Goal: Task Accomplishment & Management: Manage account settings

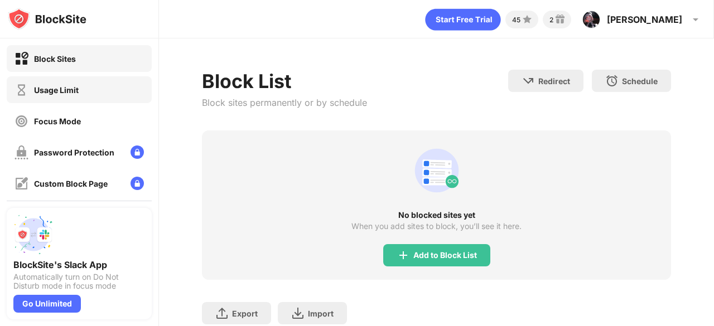
click at [68, 93] on div "Usage Limit" at bounding box center [56, 89] width 45 height 9
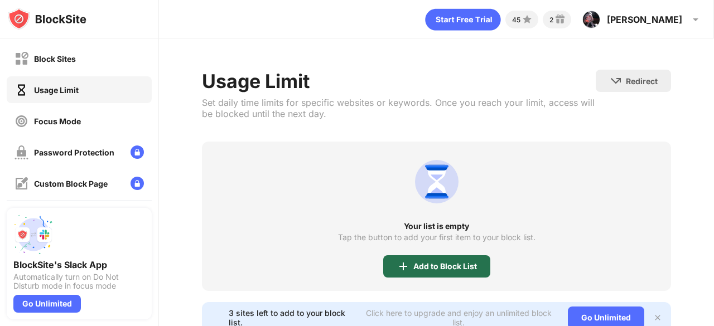
click at [470, 265] on div "Add to Block List" at bounding box center [445, 266] width 64 height 9
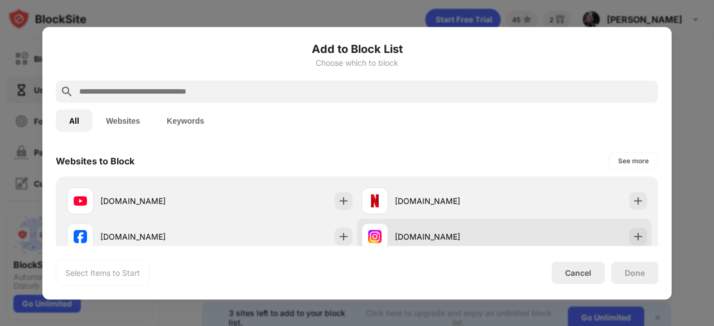
click at [614, 228] on div "[DOMAIN_NAME]" at bounding box center [504, 237] width 295 height 36
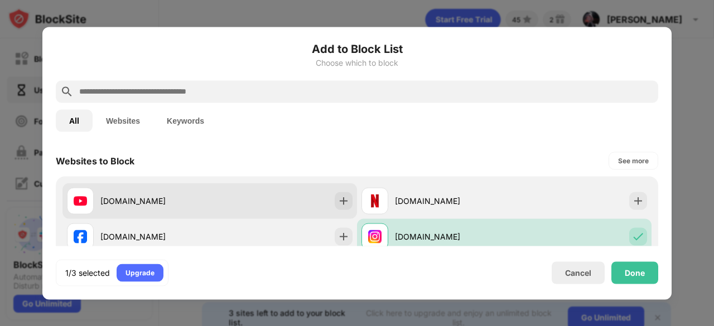
click at [298, 191] on div "[DOMAIN_NAME]" at bounding box center [209, 201] width 295 height 36
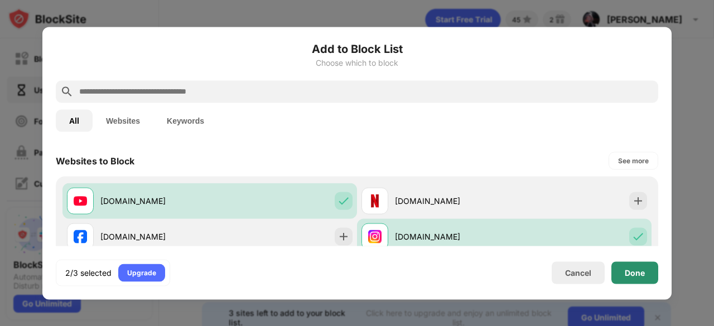
click at [639, 276] on div "Done" at bounding box center [635, 272] width 20 height 9
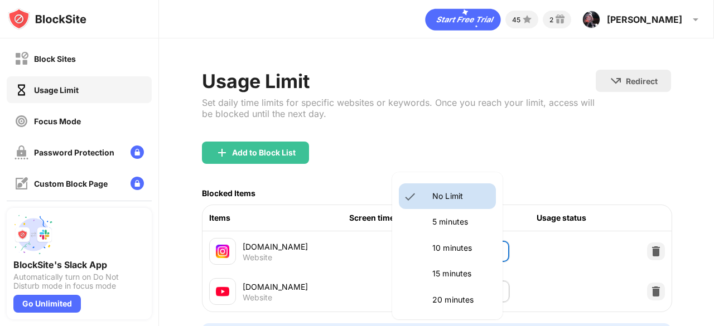
click at [478, 247] on body "Block Sites Usage Limit Focus Mode Password Protection Custom Block Page Settin…" at bounding box center [357, 163] width 714 height 326
click at [452, 254] on p "10 minutes" at bounding box center [460, 248] width 57 height 12
type input "**"
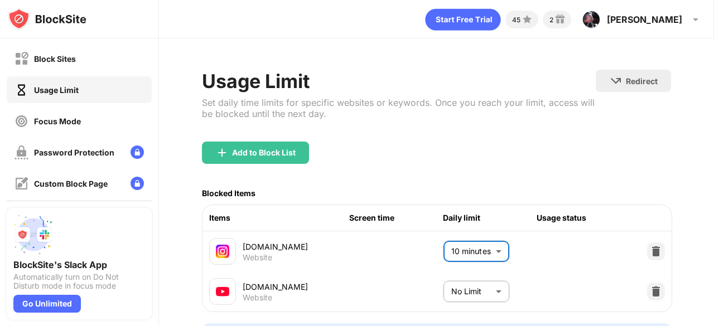
click at [459, 295] on body "Block Sites Usage Limit Focus Mode Password Protection Custom Block Page Settin…" at bounding box center [357, 163] width 714 height 326
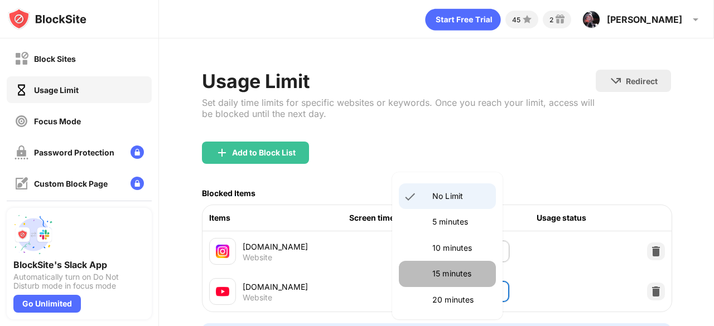
click at [457, 275] on p "15 minutes" at bounding box center [460, 274] width 57 height 12
type input "**"
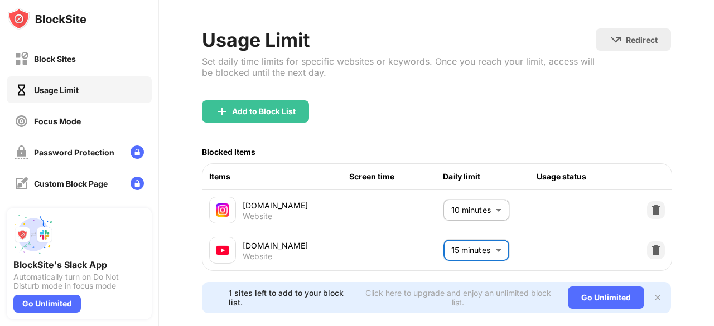
scroll to position [71, 0]
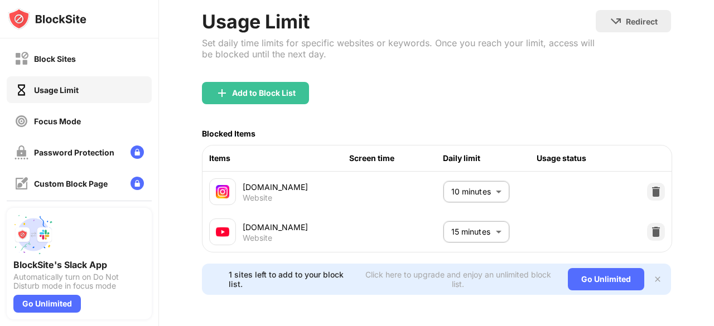
click at [348, 96] on div "Add to Block List" at bounding box center [436, 102] width 469 height 40
click at [88, 52] on div "Block Sites" at bounding box center [79, 58] width 145 height 27
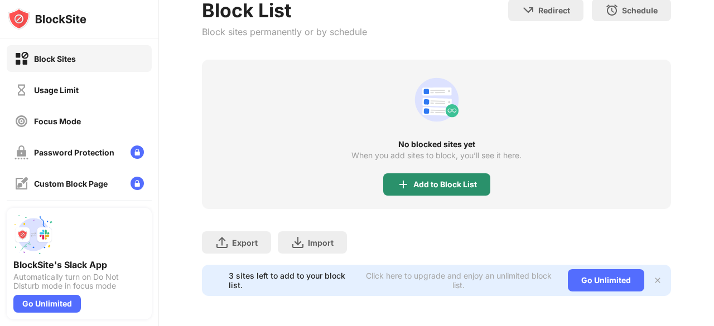
click at [479, 189] on div "Add to Block List" at bounding box center [436, 185] width 107 height 22
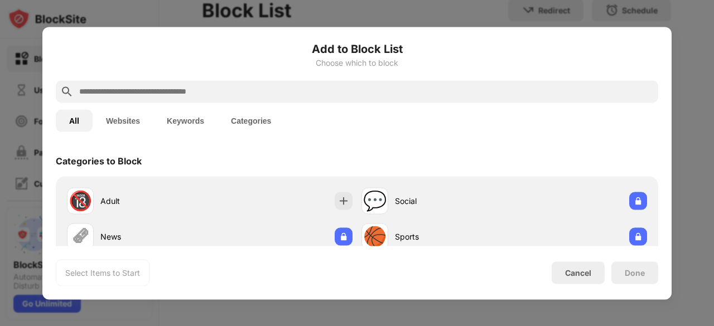
click at [305, 97] on input "text" at bounding box center [366, 91] width 576 height 13
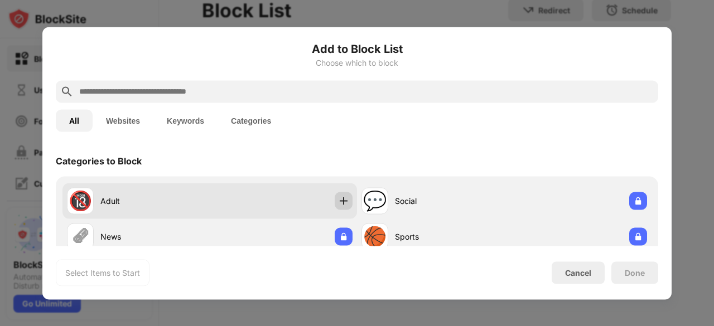
click at [343, 203] on img at bounding box center [343, 200] width 11 height 11
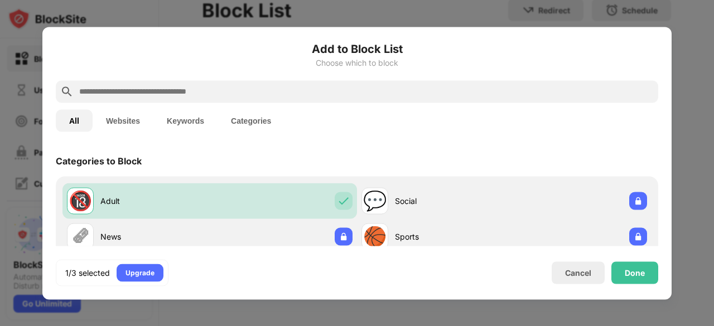
click at [212, 93] on input "text" at bounding box center [366, 91] width 576 height 13
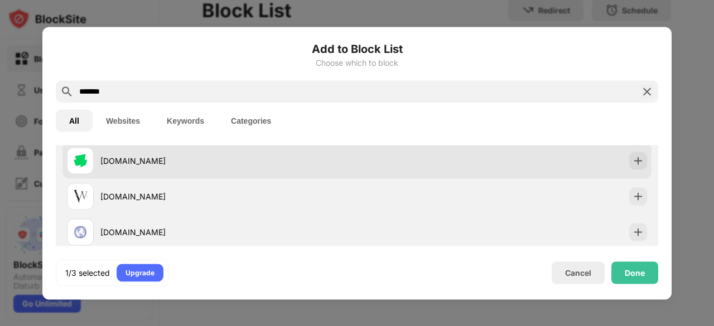
scroll to position [56, 0]
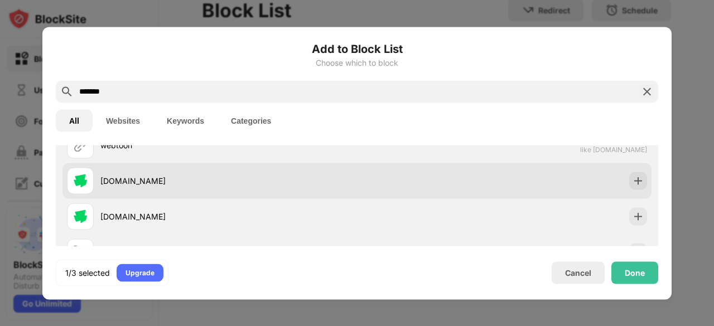
type input "*******"
click at [636, 191] on div "[DOMAIN_NAME]" at bounding box center [356, 181] width 589 height 36
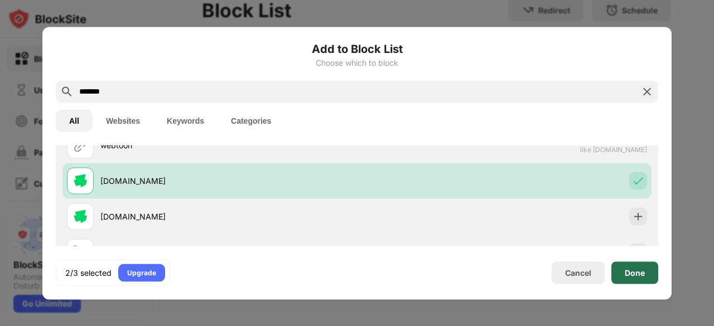
click at [632, 276] on div "Done" at bounding box center [635, 272] width 20 height 9
